Goal: Transaction & Acquisition: Purchase product/service

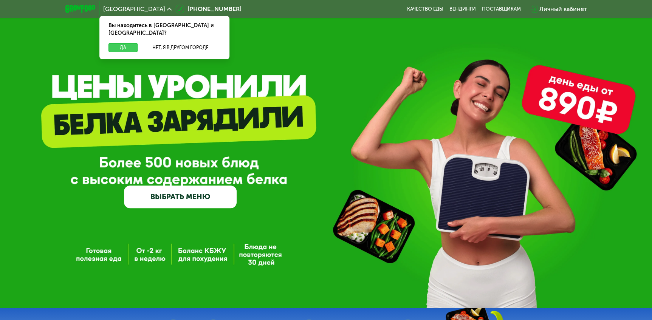
click at [117, 43] on button "Да" at bounding box center [122, 47] width 29 height 9
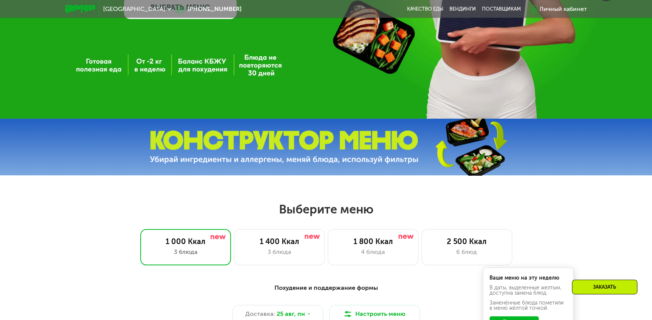
scroll to position [240, 0]
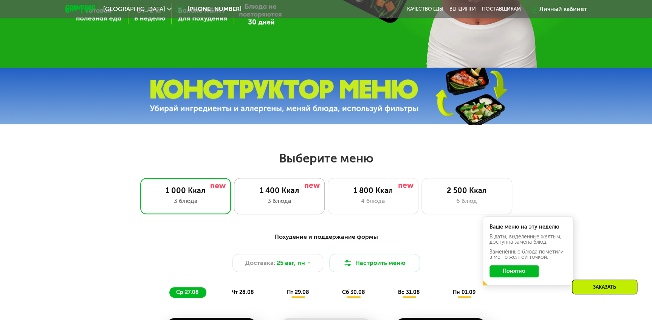
click at [290, 191] on div "1 400 Ккал" at bounding box center [279, 190] width 75 height 9
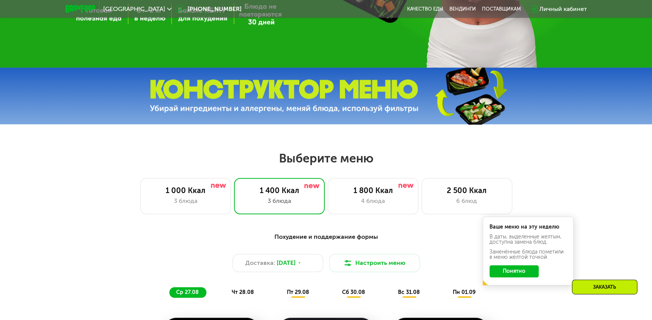
click at [509, 273] on button "Понятно" at bounding box center [513, 271] width 49 height 12
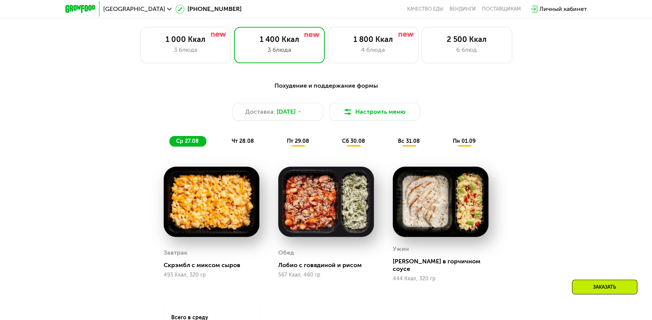
scroll to position [412, 0]
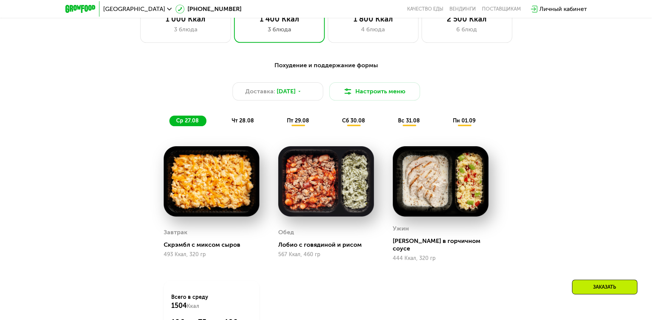
click at [212, 191] on img at bounding box center [212, 181] width 96 height 71
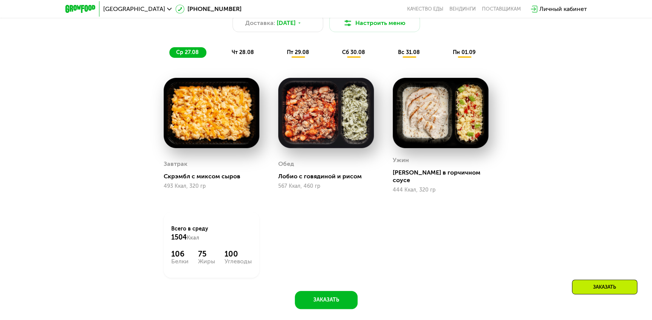
scroll to position [480, 0]
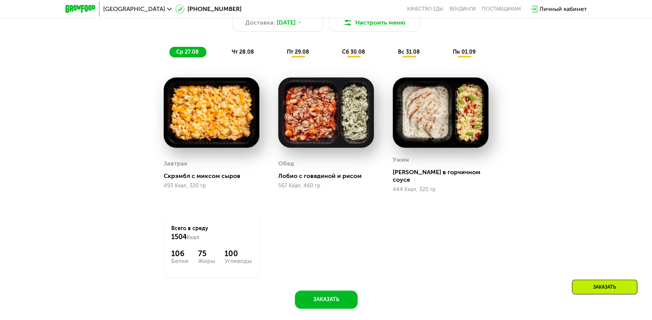
drag, startPoint x: 185, startPoint y: 222, endPoint x: 295, endPoint y: 256, distance: 115.5
click at [0, 0] on div "Завтрак [PERSON_NAME] с миксом сыров 493 Ккал, 320 гр [PERSON_NAME] с говядиной…" at bounding box center [0, 0] width 0 height 0
drag, startPoint x: 190, startPoint y: 248, endPoint x: 273, endPoint y: 254, distance: 82.6
click at [0, 0] on div "Завтрак [PERSON_NAME] с миксом сыров 493 Ккал, 320 гр [PERSON_NAME] с говядиной…" at bounding box center [0, 0] width 0 height 0
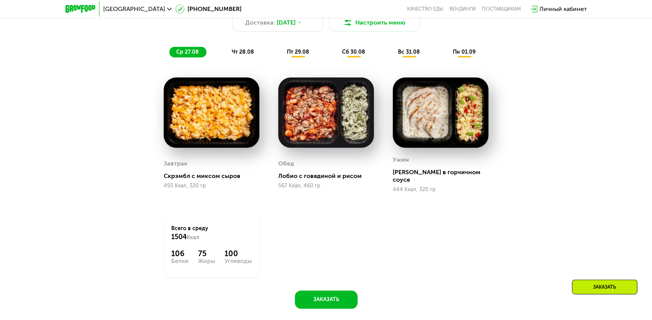
drag, startPoint x: 273, startPoint y: 254, endPoint x: 524, endPoint y: 233, distance: 252.5
click at [530, 232] on div "Похудение и поддержание формы Доставка: [DATE] Настроить меню ср 27.08 чт 28.08…" at bounding box center [325, 148] width 465 height 321
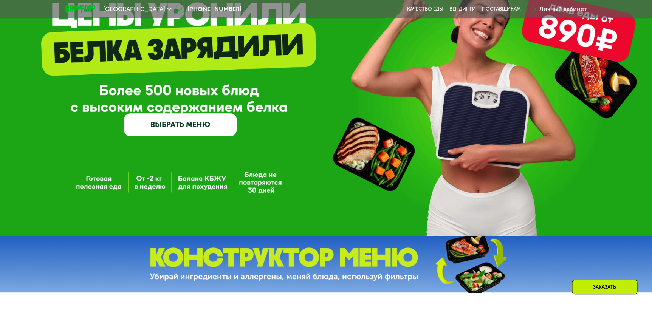
scroll to position [34, 0]
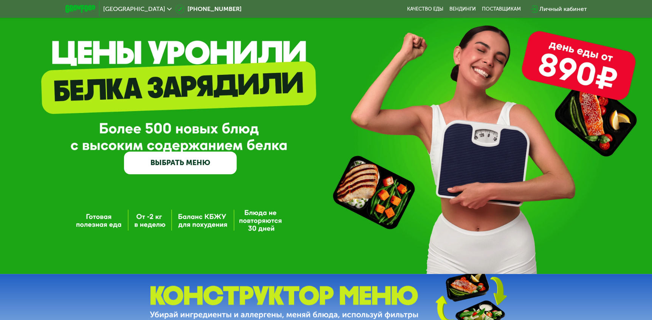
click at [164, 165] on link "ВЫБРАТЬ МЕНЮ" at bounding box center [180, 162] width 113 height 23
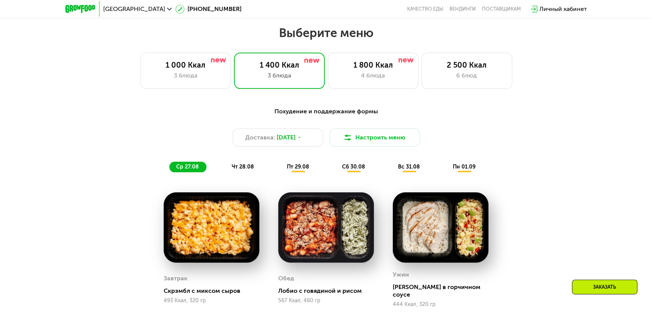
scroll to position [306, 0]
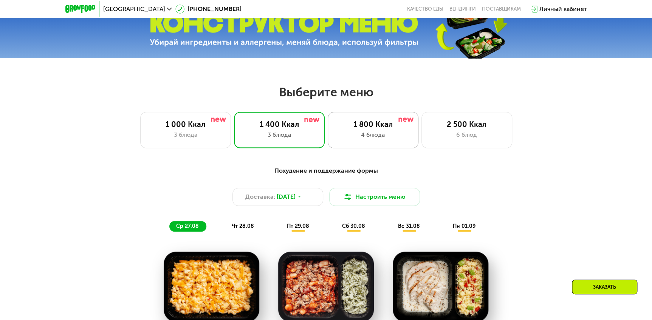
click at [365, 122] on div "1 800 Ккал" at bounding box center [372, 124] width 75 height 9
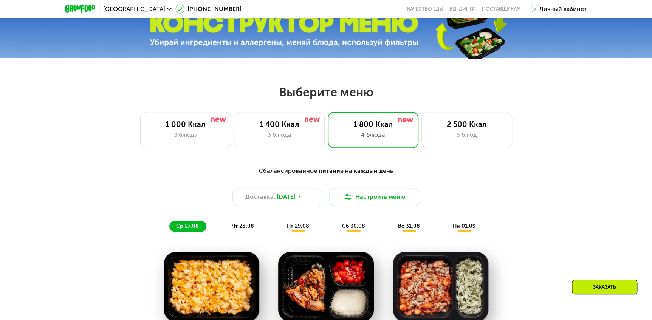
click at [276, 128] on div "1 400 Ккал" at bounding box center [279, 124] width 75 height 9
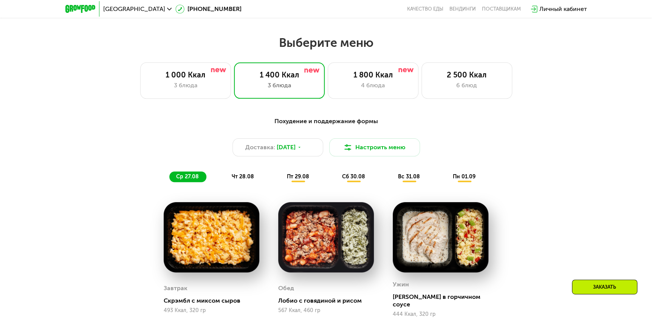
scroll to position [375, 0]
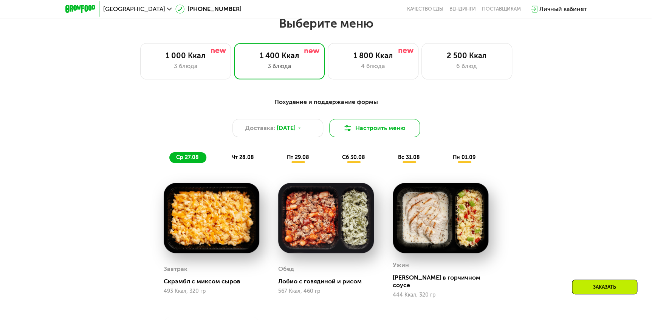
click at [343, 131] on img at bounding box center [347, 128] width 9 height 9
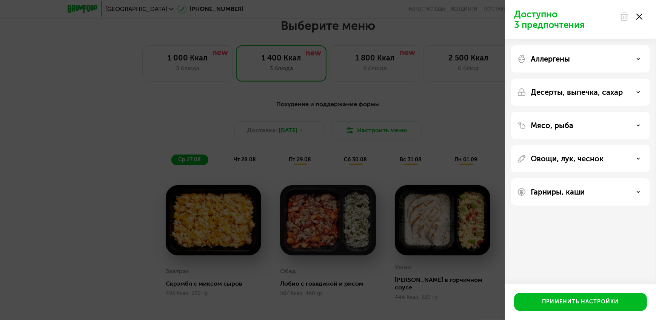
click at [641, 59] on div "Аллергены" at bounding box center [580, 58] width 127 height 9
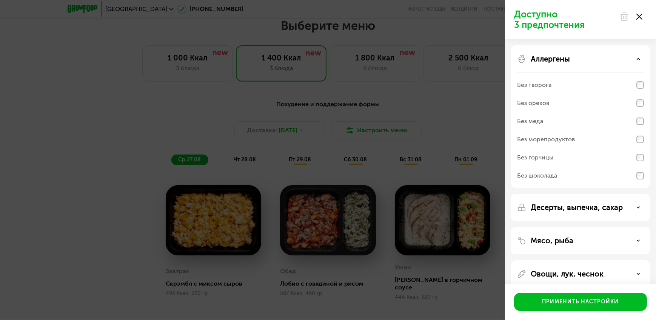
click at [641, 59] on div "Аллергены" at bounding box center [580, 58] width 127 height 9
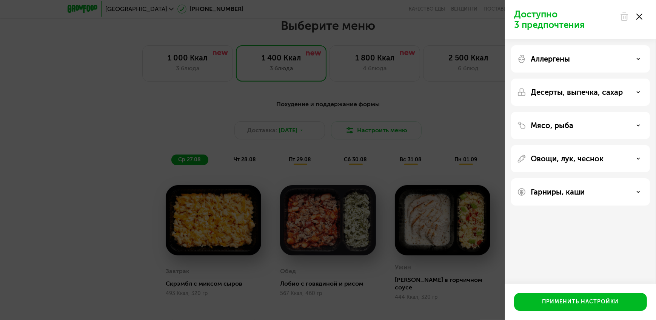
click at [642, 14] on use at bounding box center [640, 17] width 6 height 6
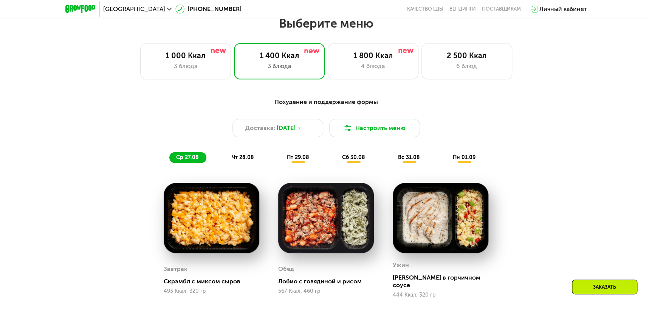
click at [335, 156] on div "пт 29.08" at bounding box center [353, 157] width 37 height 11
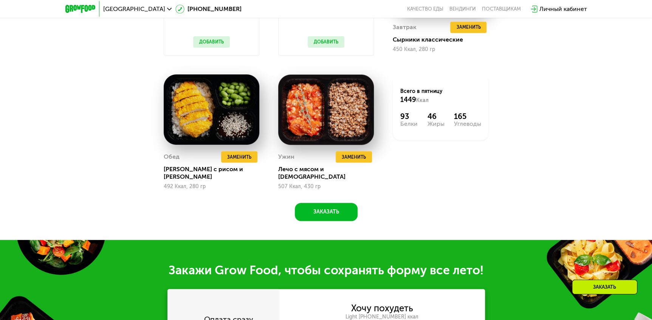
scroll to position [753, 0]
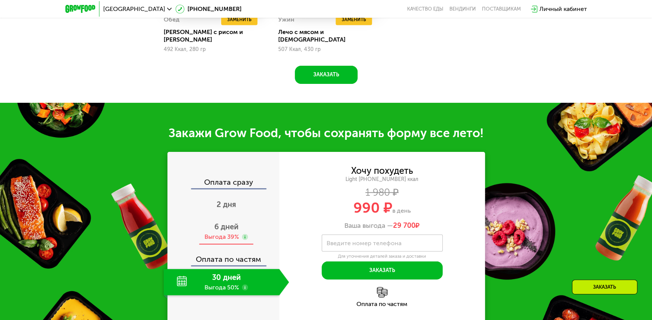
click at [214, 233] on div "Выгода 39%" at bounding box center [221, 237] width 34 height 8
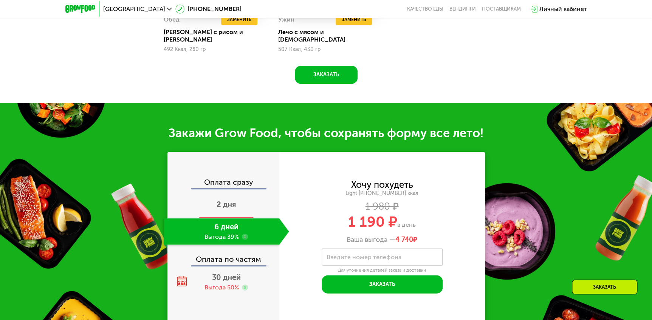
click at [206, 192] on div "2 дня" at bounding box center [226, 205] width 125 height 26
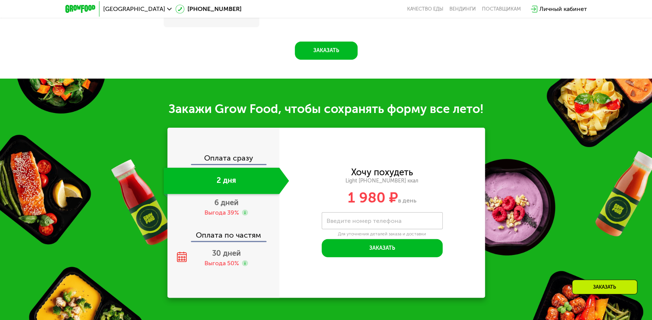
scroll to position [737, 0]
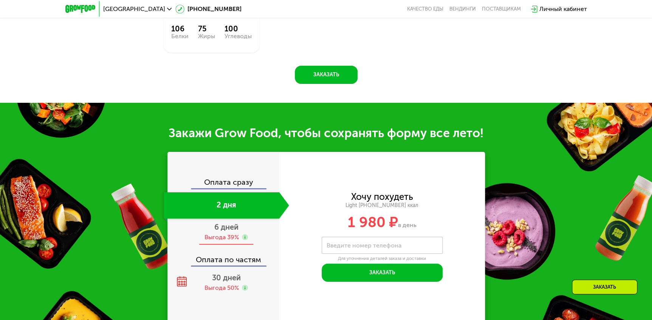
click at [212, 223] on div "6 дней Выгода 39%" at bounding box center [226, 231] width 125 height 26
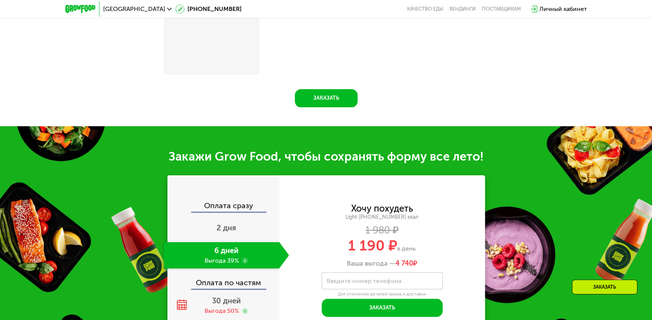
scroll to position [705, 0]
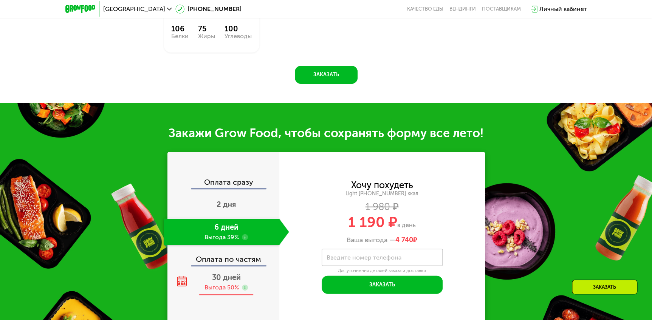
click at [214, 273] on span "30 дней" at bounding box center [226, 277] width 29 height 9
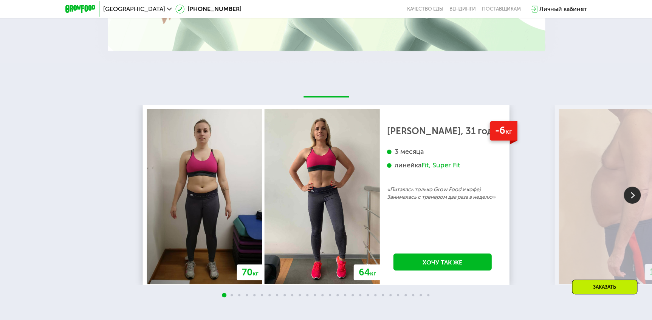
scroll to position [1323, 0]
click at [627, 195] on img at bounding box center [631, 195] width 17 height 17
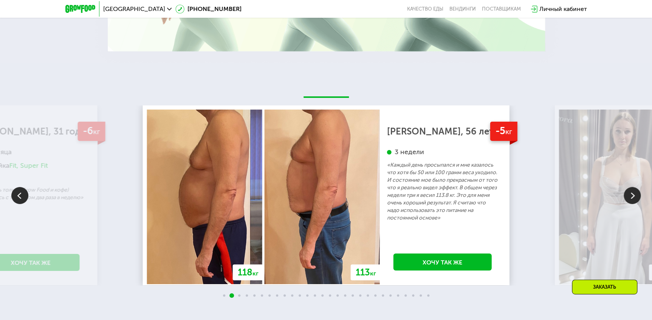
click at [642, 190] on img at bounding box center [616, 197] width 115 height 175
click at [634, 190] on img at bounding box center [631, 195] width 17 height 17
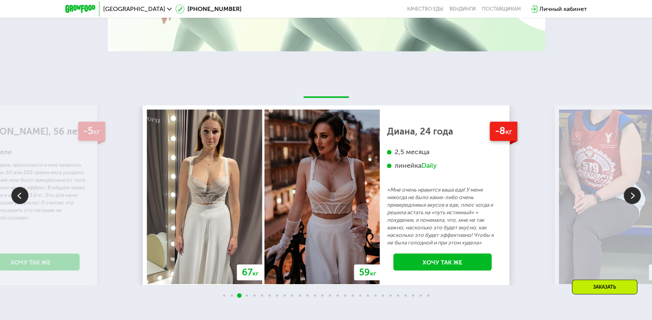
click at [628, 188] on img at bounding box center [631, 195] width 17 height 17
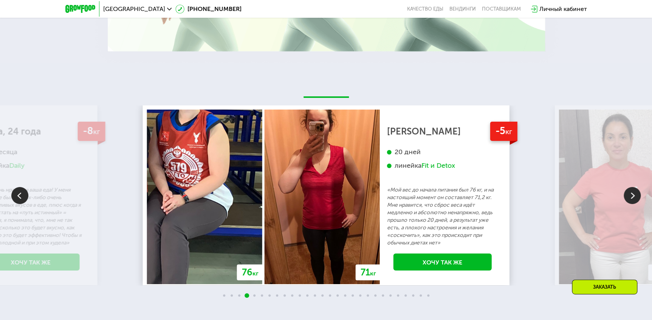
click at [628, 188] on img at bounding box center [631, 195] width 17 height 17
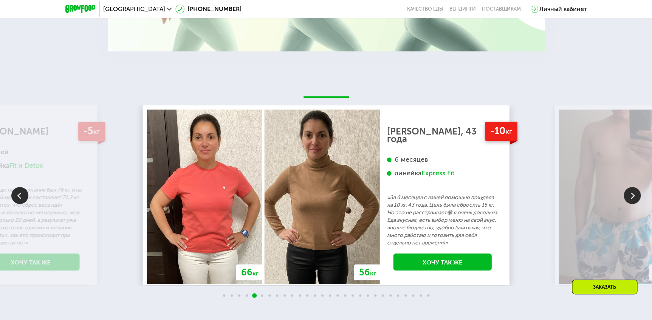
click at [628, 188] on img at bounding box center [631, 195] width 17 height 17
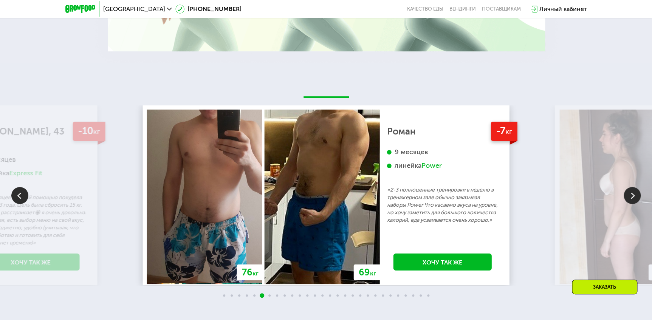
click at [628, 188] on img at bounding box center [631, 195] width 17 height 17
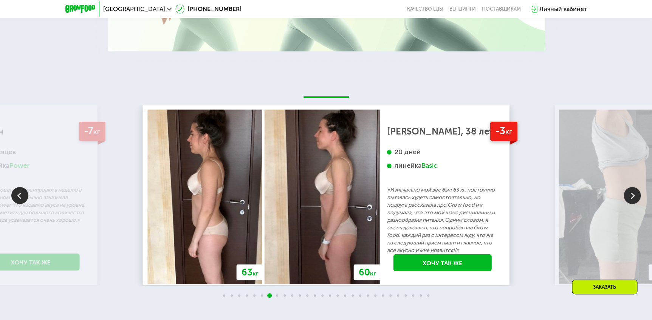
click at [628, 188] on img at bounding box center [631, 195] width 17 height 17
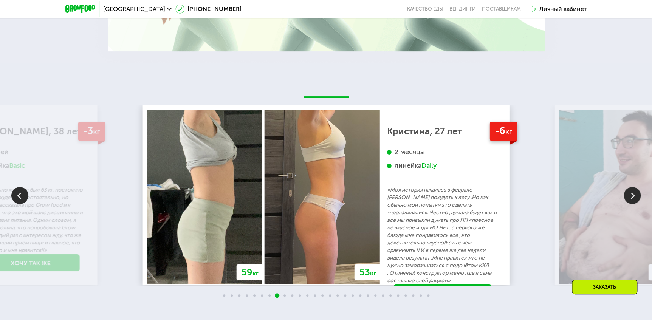
click at [628, 188] on img at bounding box center [631, 195] width 17 height 17
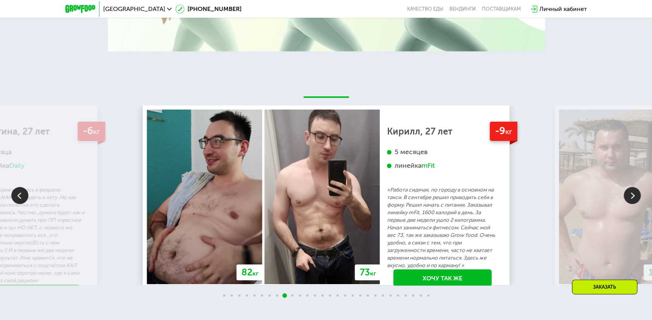
click at [628, 188] on img at bounding box center [631, 195] width 17 height 17
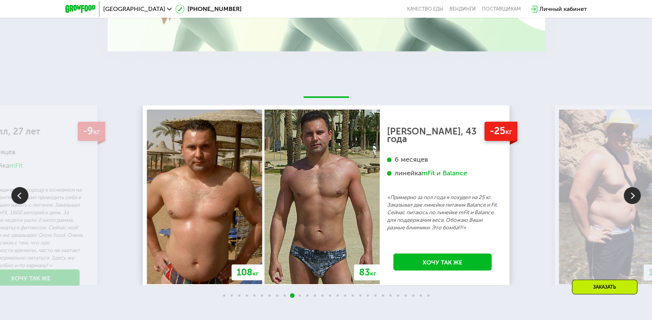
click at [628, 188] on img at bounding box center [631, 195] width 17 height 17
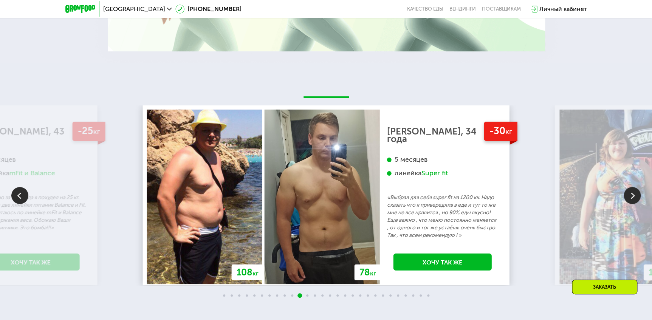
click at [628, 188] on img at bounding box center [631, 195] width 17 height 17
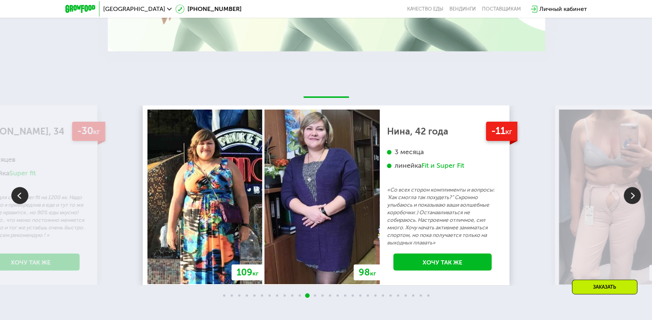
click at [628, 188] on img at bounding box center [631, 195] width 17 height 17
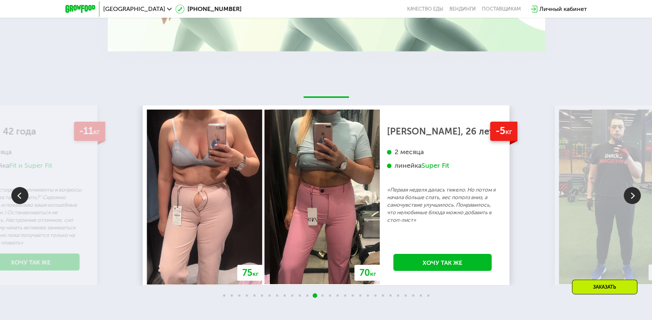
click at [628, 188] on img at bounding box center [631, 195] width 17 height 17
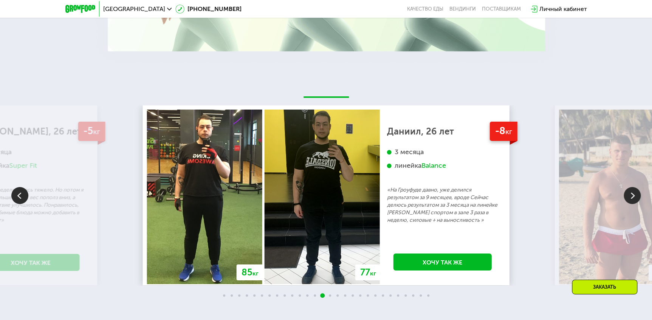
click at [628, 188] on img at bounding box center [631, 195] width 17 height 17
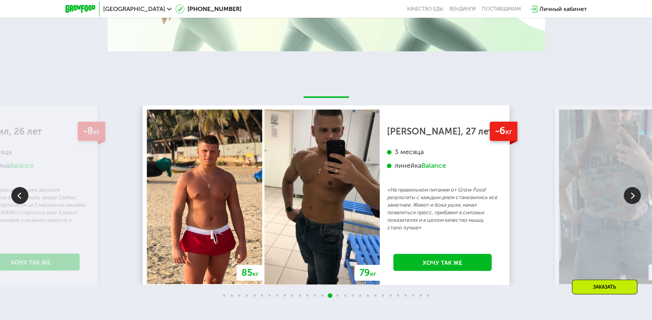
click at [628, 188] on img at bounding box center [631, 195] width 17 height 17
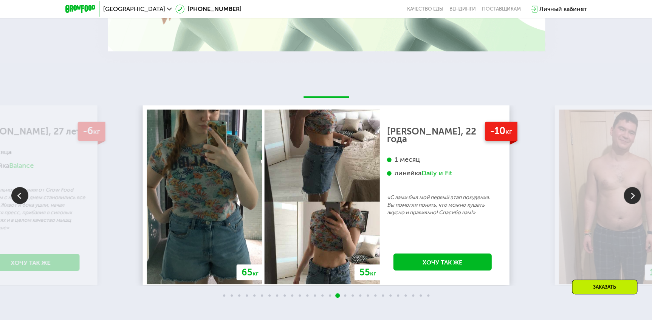
click at [628, 188] on img at bounding box center [631, 195] width 17 height 17
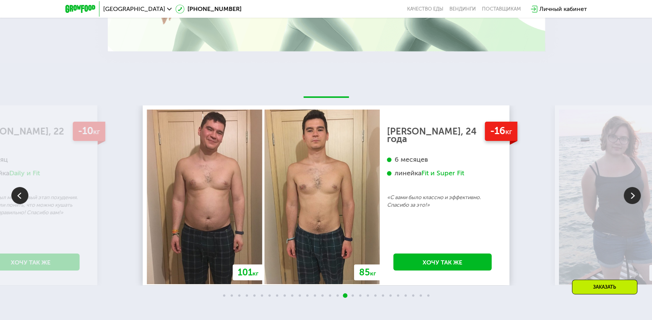
click at [628, 188] on img at bounding box center [631, 195] width 17 height 17
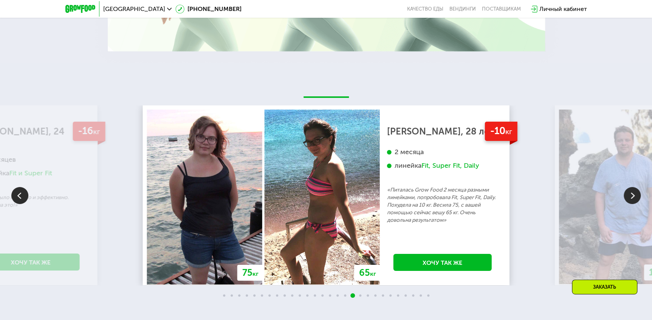
click at [628, 188] on img at bounding box center [631, 195] width 17 height 17
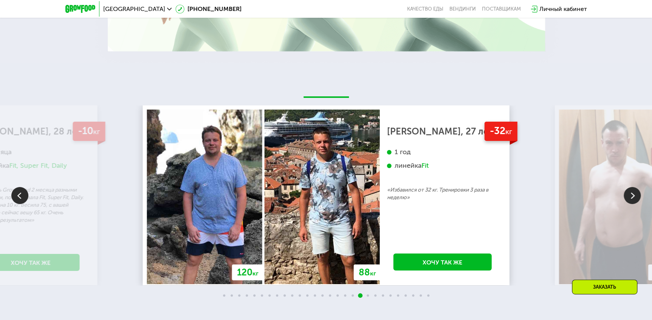
click at [628, 188] on img at bounding box center [631, 195] width 17 height 17
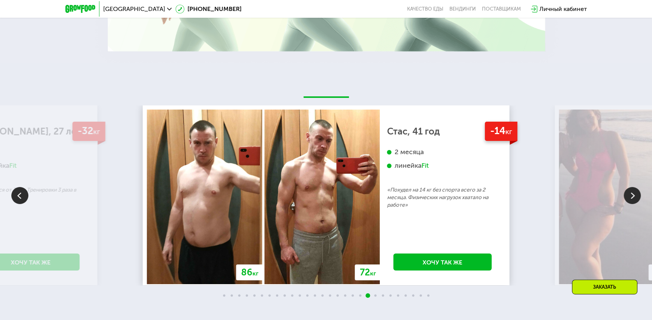
click at [628, 188] on img at bounding box center [631, 195] width 17 height 17
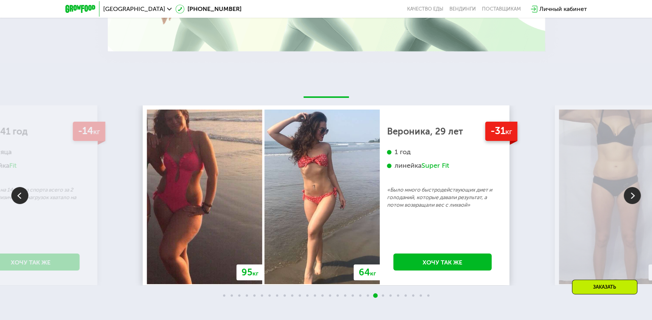
click at [628, 188] on img at bounding box center [631, 195] width 17 height 17
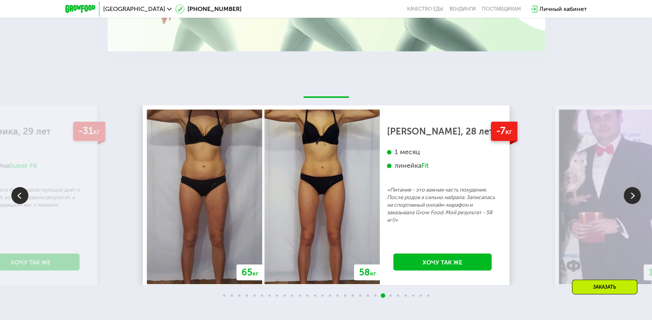
click at [628, 188] on img at bounding box center [631, 195] width 17 height 17
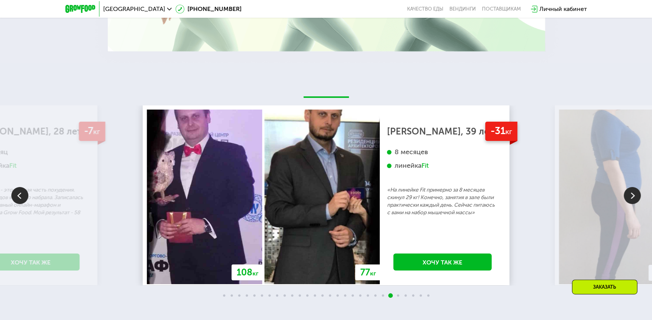
click at [628, 188] on img at bounding box center [631, 195] width 17 height 17
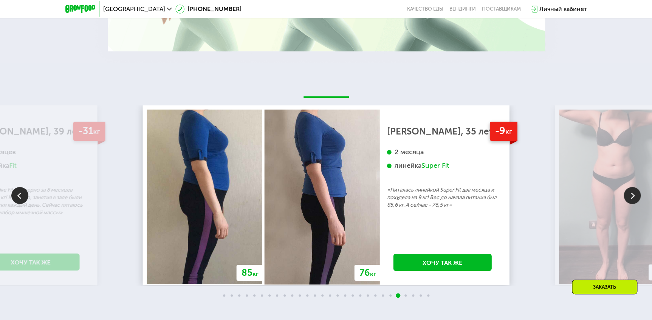
click at [628, 188] on img at bounding box center [631, 195] width 17 height 17
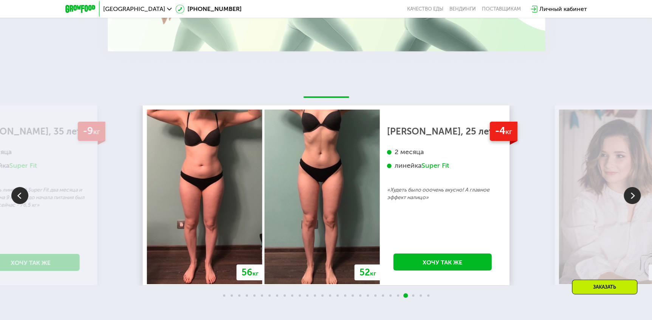
click at [628, 188] on img at bounding box center [631, 195] width 17 height 17
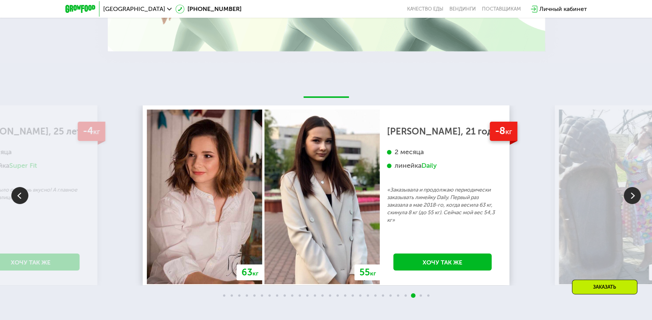
click at [628, 188] on img at bounding box center [631, 195] width 17 height 17
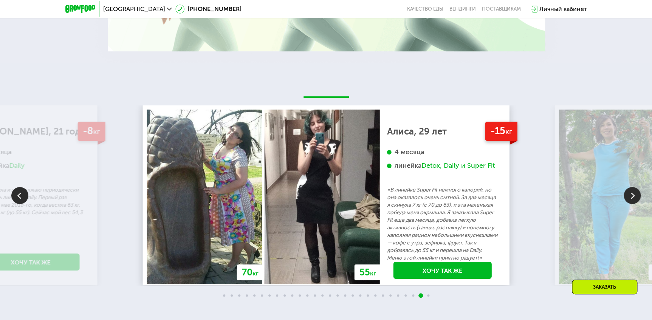
click at [628, 192] on img at bounding box center [631, 195] width 17 height 17
